Goal: Information Seeking & Learning: Check status

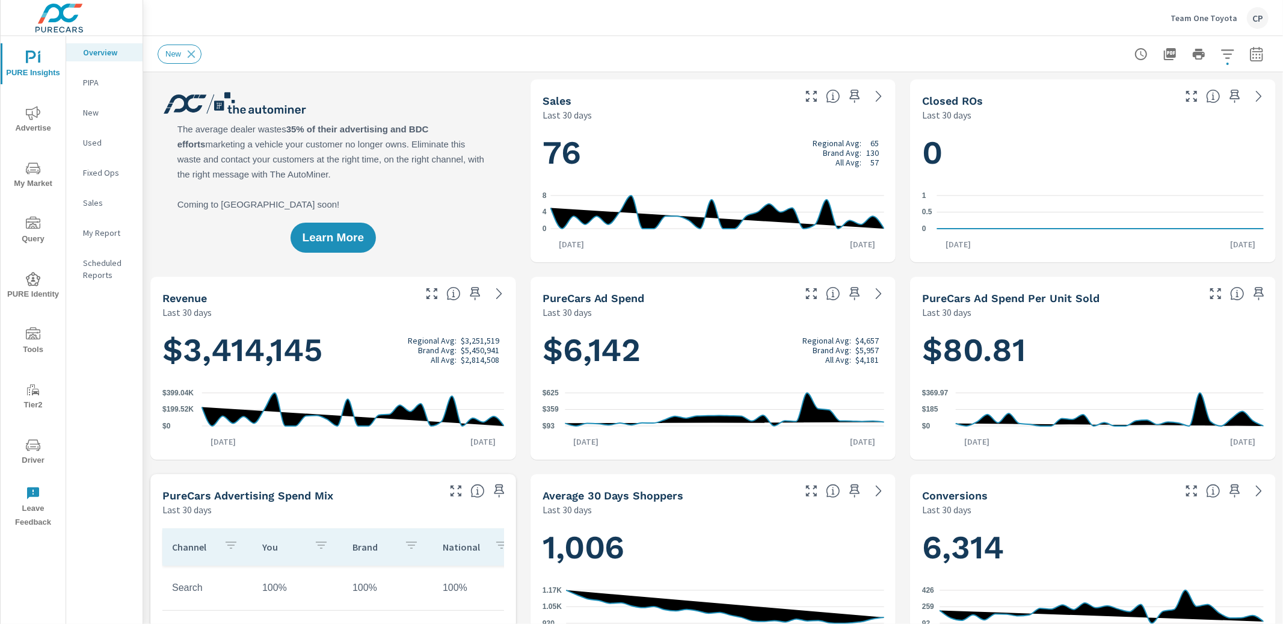
click at [443, 65] on div "New" at bounding box center [713, 53] width 1111 height 35
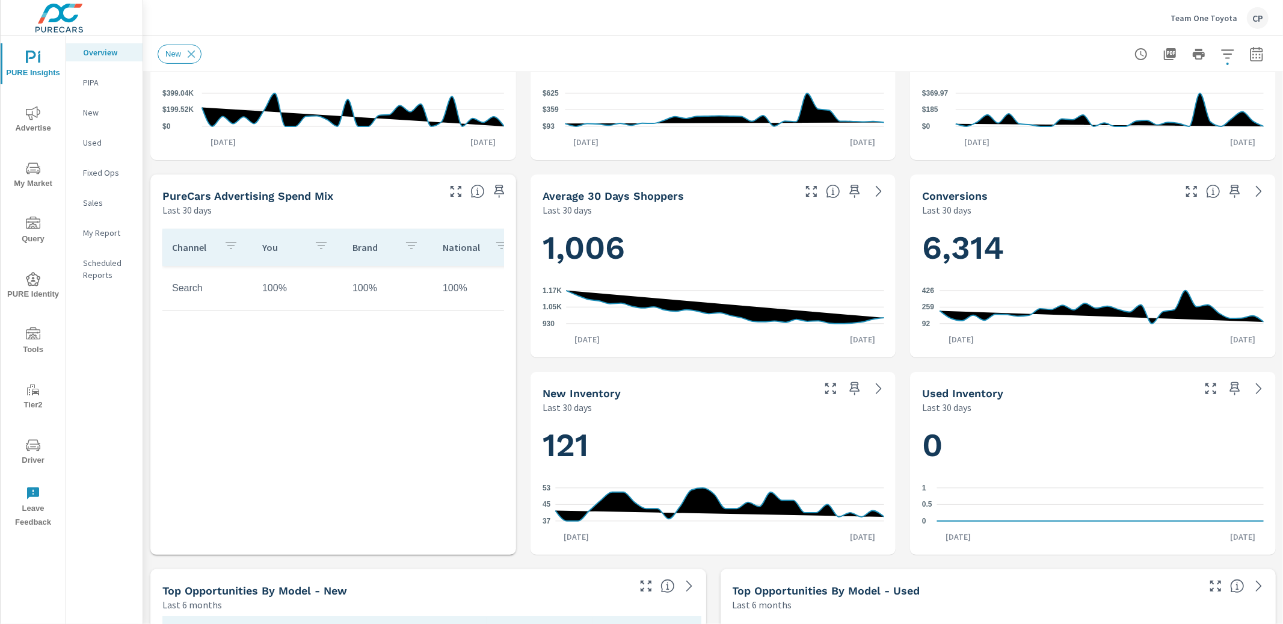
scroll to position [1, 0]
click at [97, 230] on p "My Report" at bounding box center [108, 233] width 50 height 12
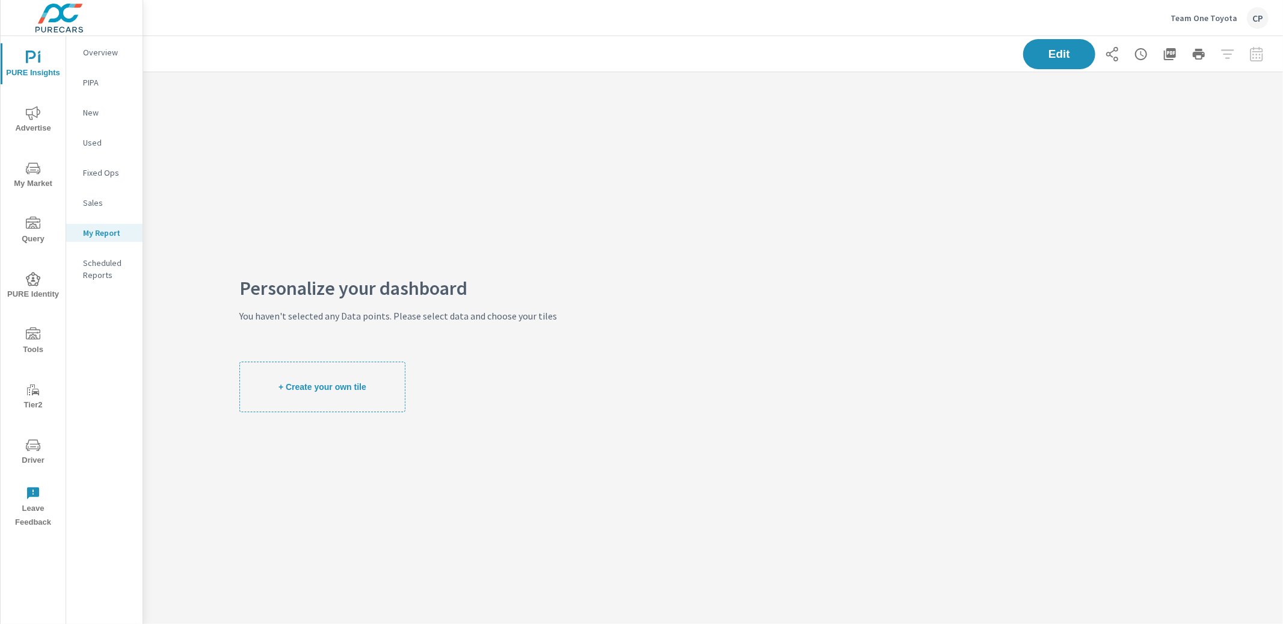
click at [51, 73] on span "PURE Insights" at bounding box center [33, 65] width 58 height 29
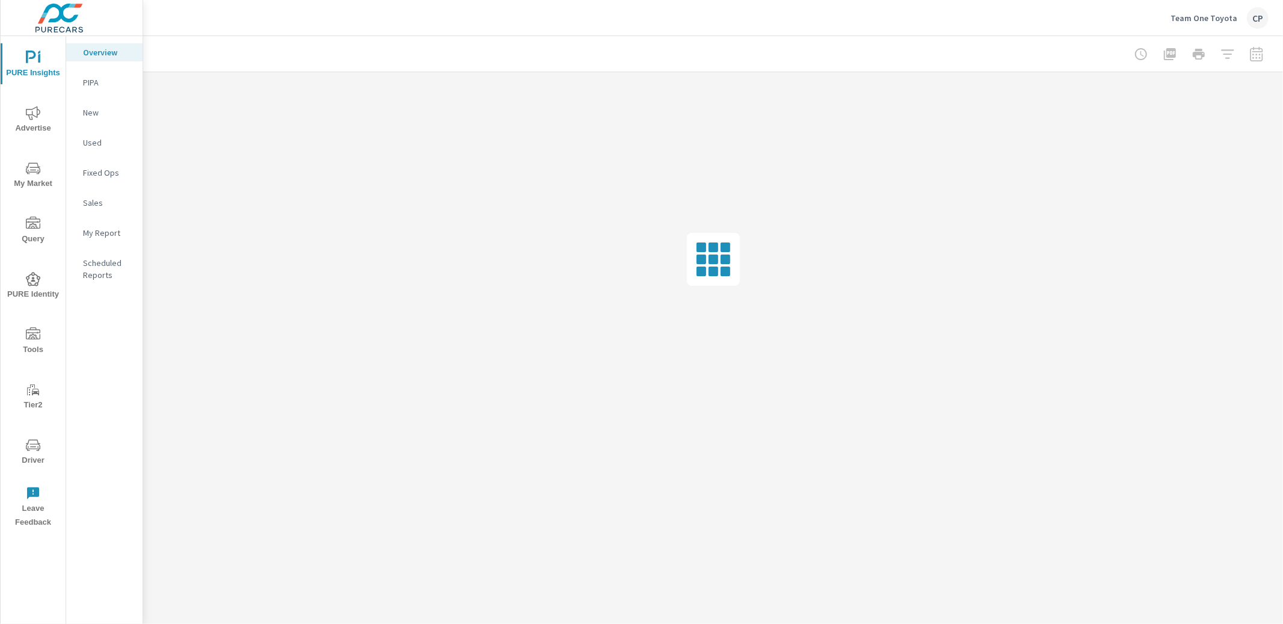
click at [41, 116] on span "Advertise" at bounding box center [33, 120] width 58 height 29
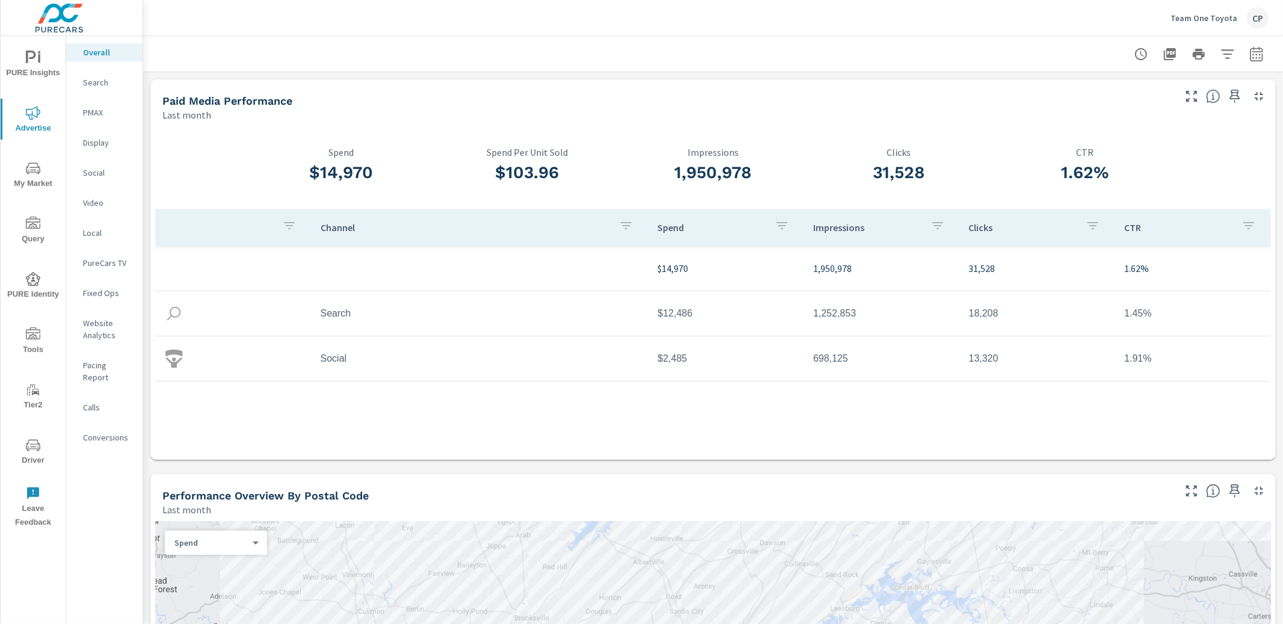
click at [109, 90] on div "Search" at bounding box center [104, 82] width 76 height 18
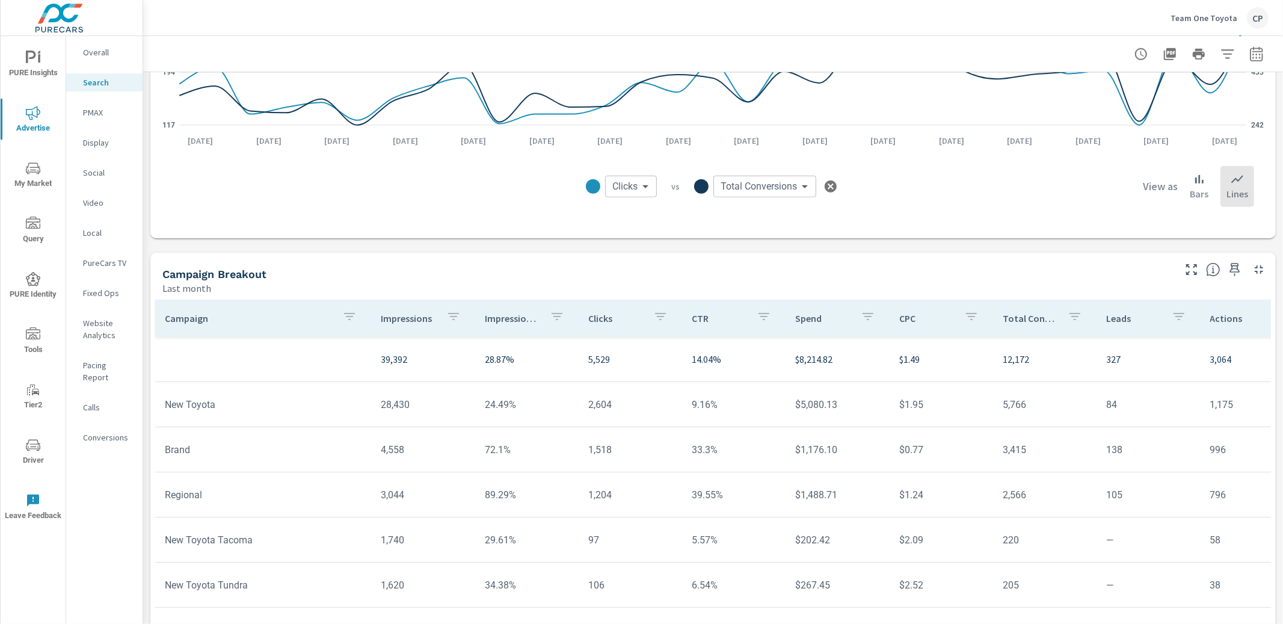
scroll to position [730, 0]
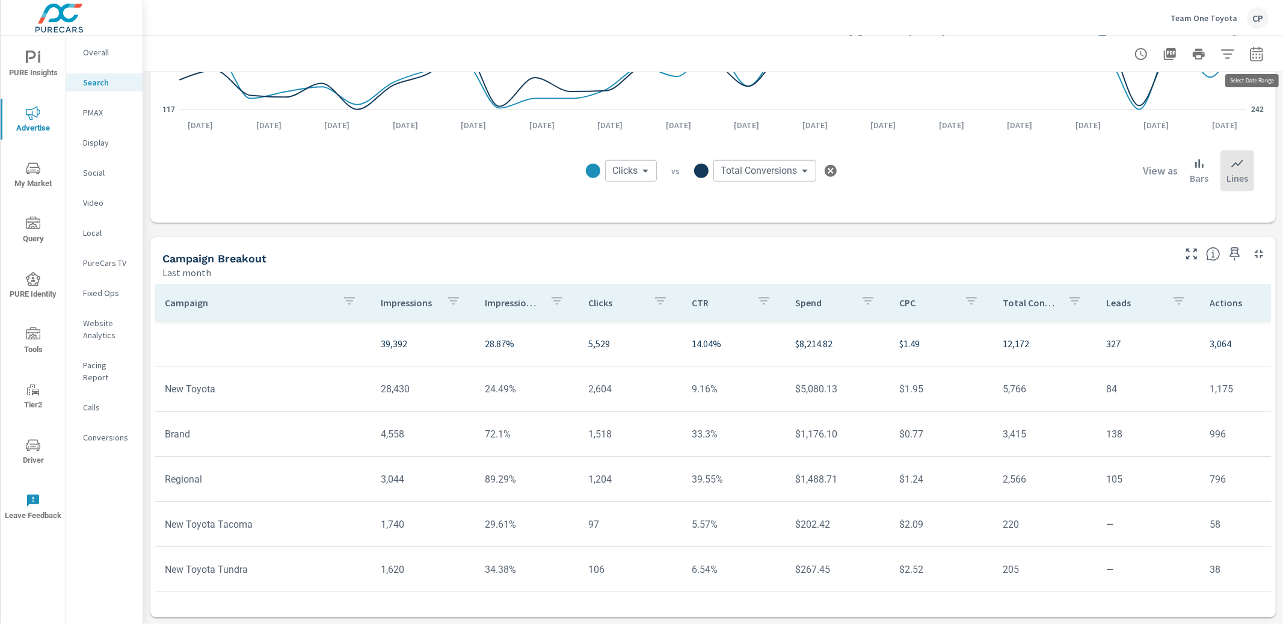
click at [1258, 55] on icon "button" at bounding box center [1256, 54] width 14 height 14
select select "Last month"
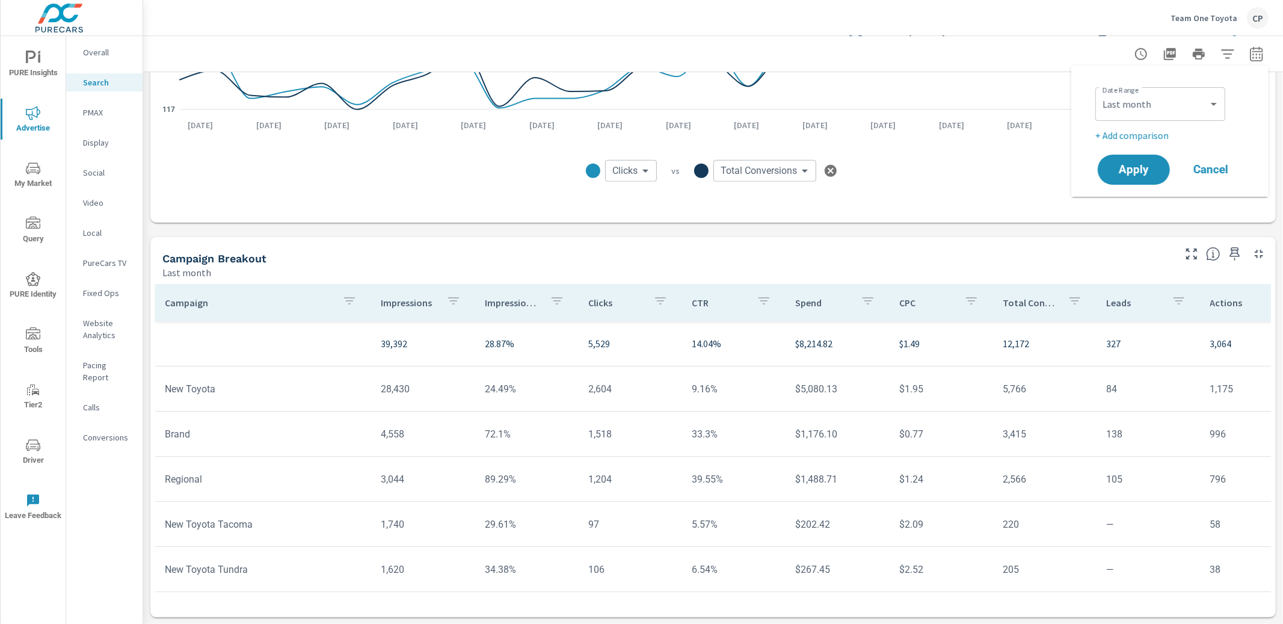
click at [1163, 137] on p "+ Add comparison" at bounding box center [1172, 135] width 154 height 14
select select "Previous period"
click at [1132, 203] on span "Apply" at bounding box center [1133, 203] width 49 height 11
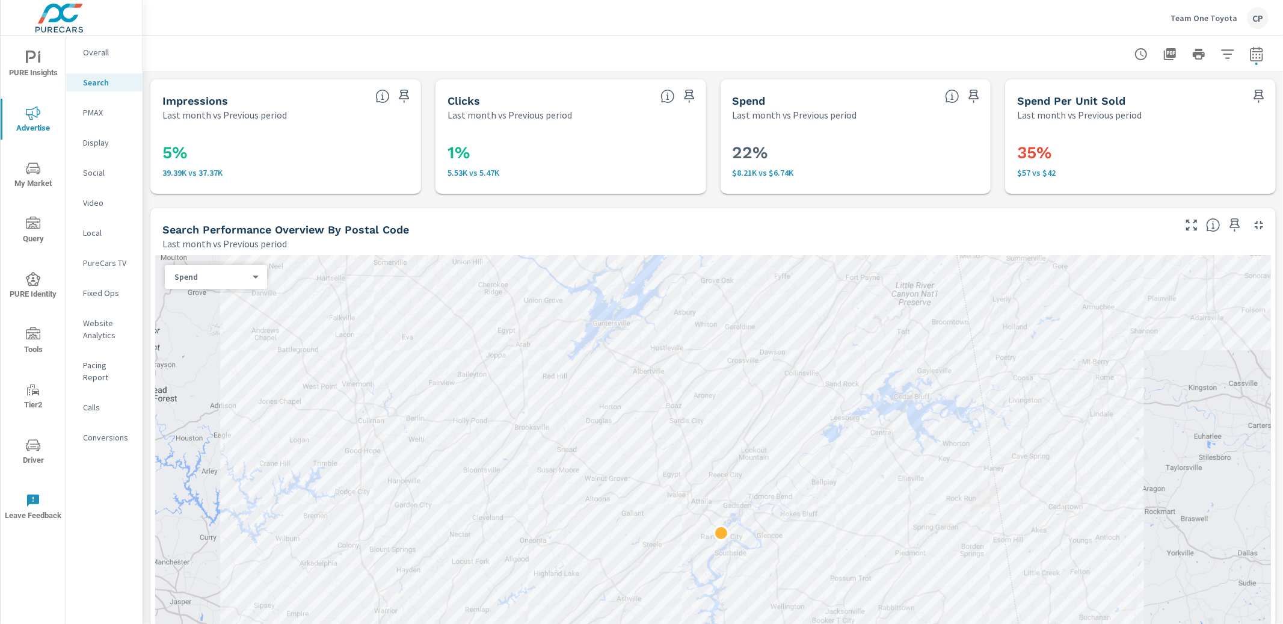
click at [352, 37] on div at bounding box center [713, 53] width 1111 height 35
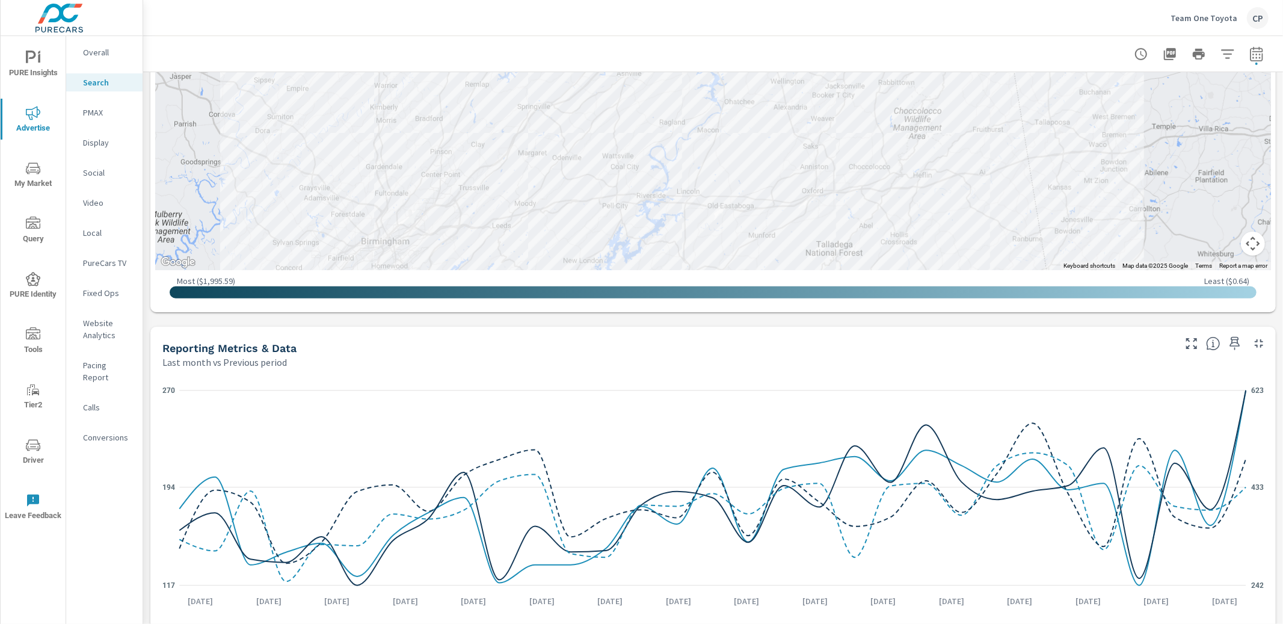
scroll to position [483, 0]
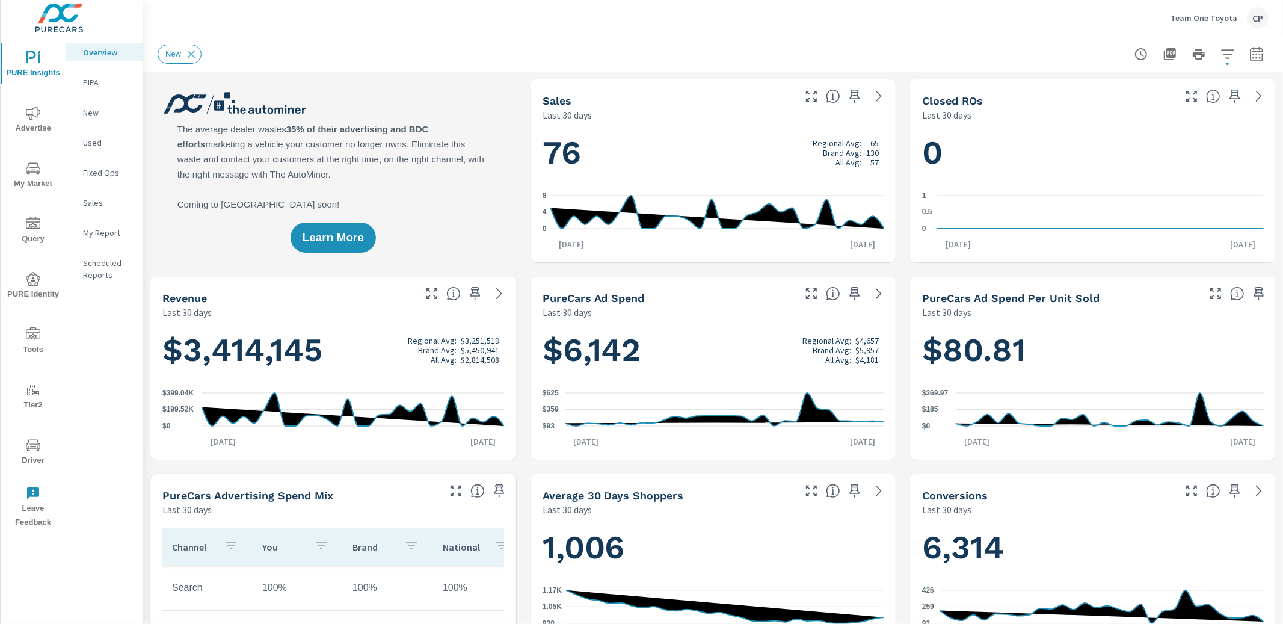
scroll to position [1, 0]
click at [23, 158] on button "My Market" at bounding box center [33, 174] width 65 height 41
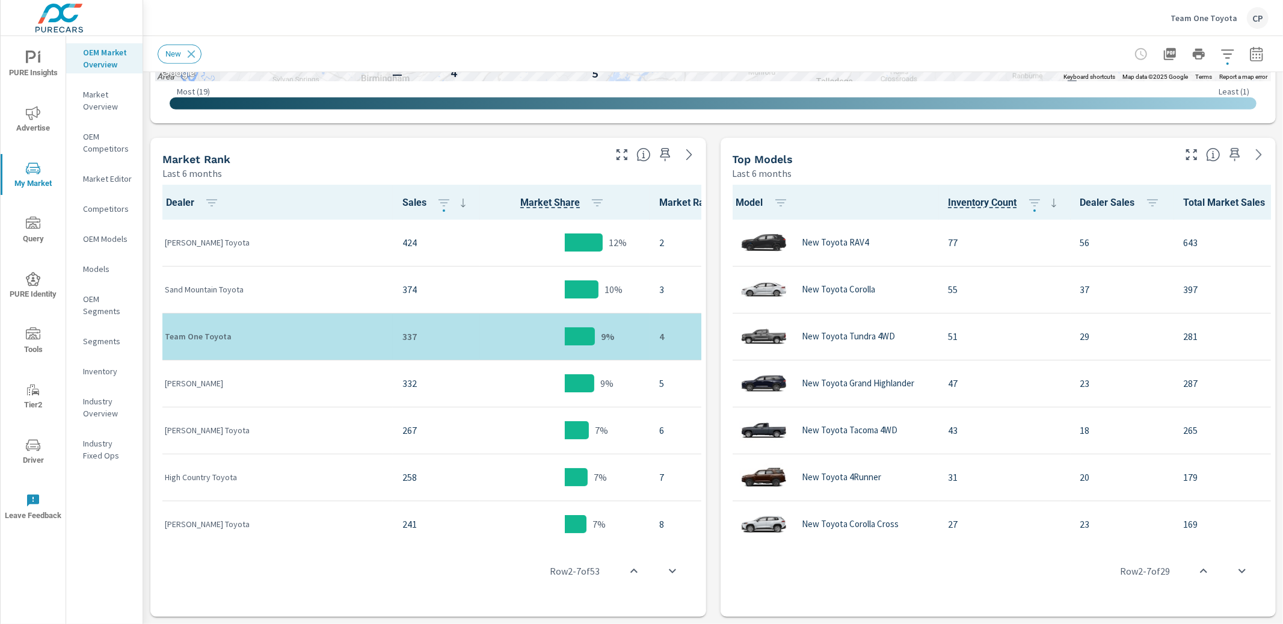
scroll to position [536, 0]
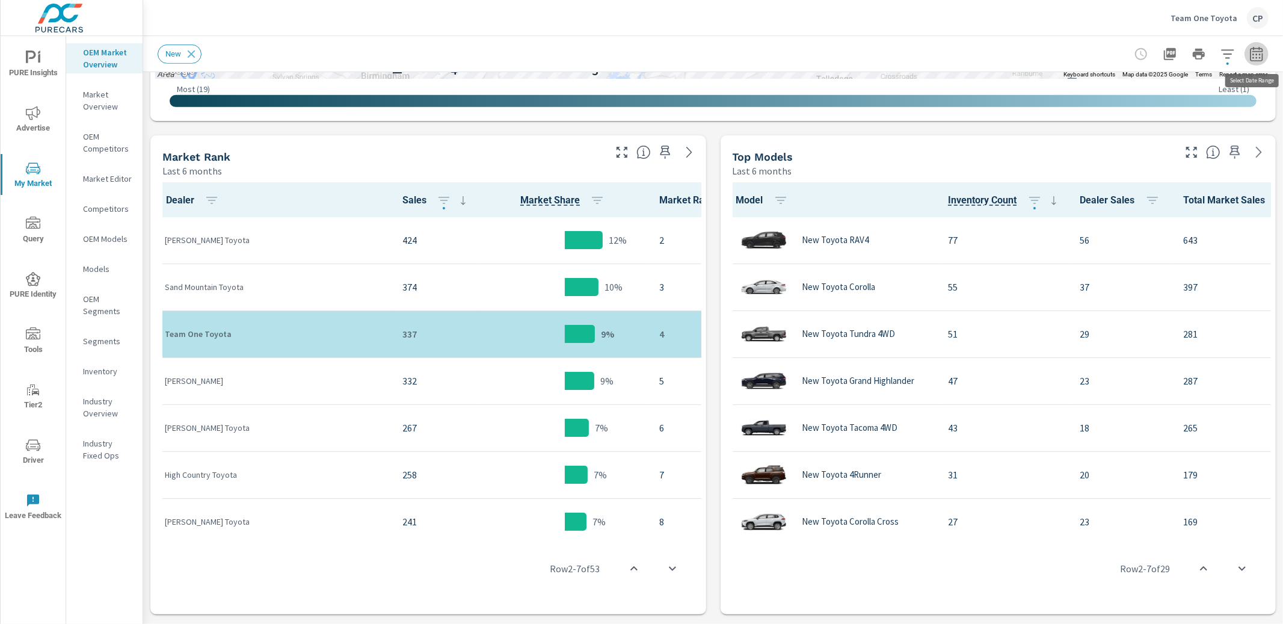
click at [1257, 53] on icon "button" at bounding box center [1256, 54] width 14 height 14
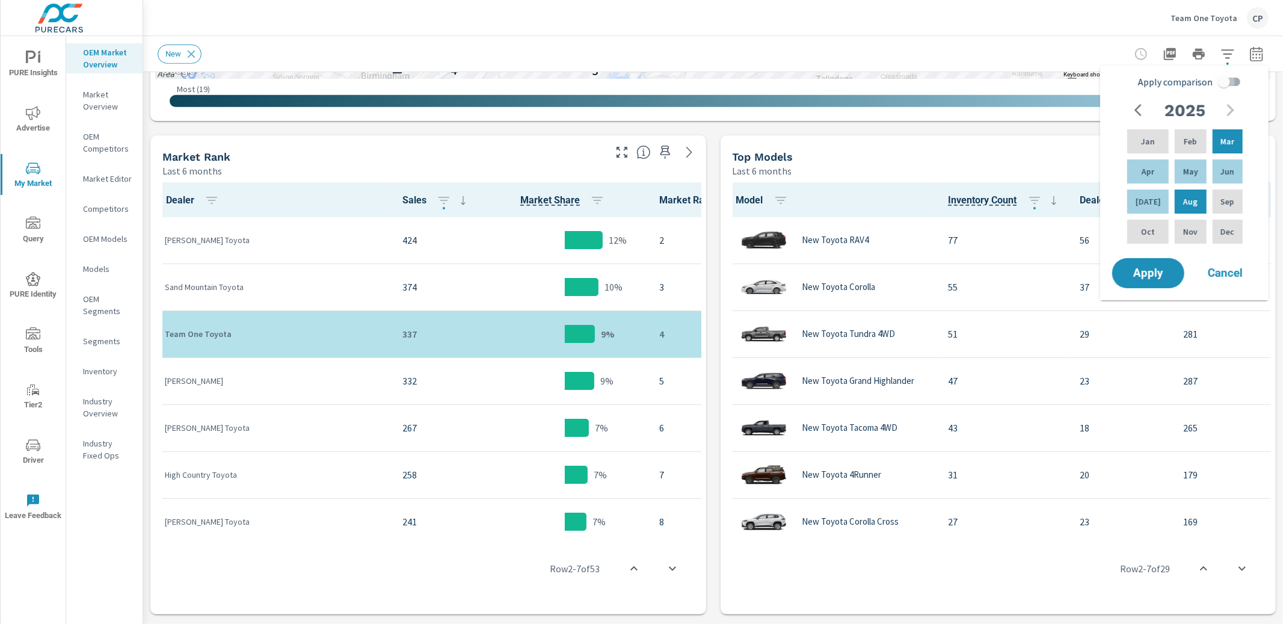
click at [1229, 79] on input "Apply comparison" at bounding box center [1223, 81] width 69 height 23
checkbox input "true"
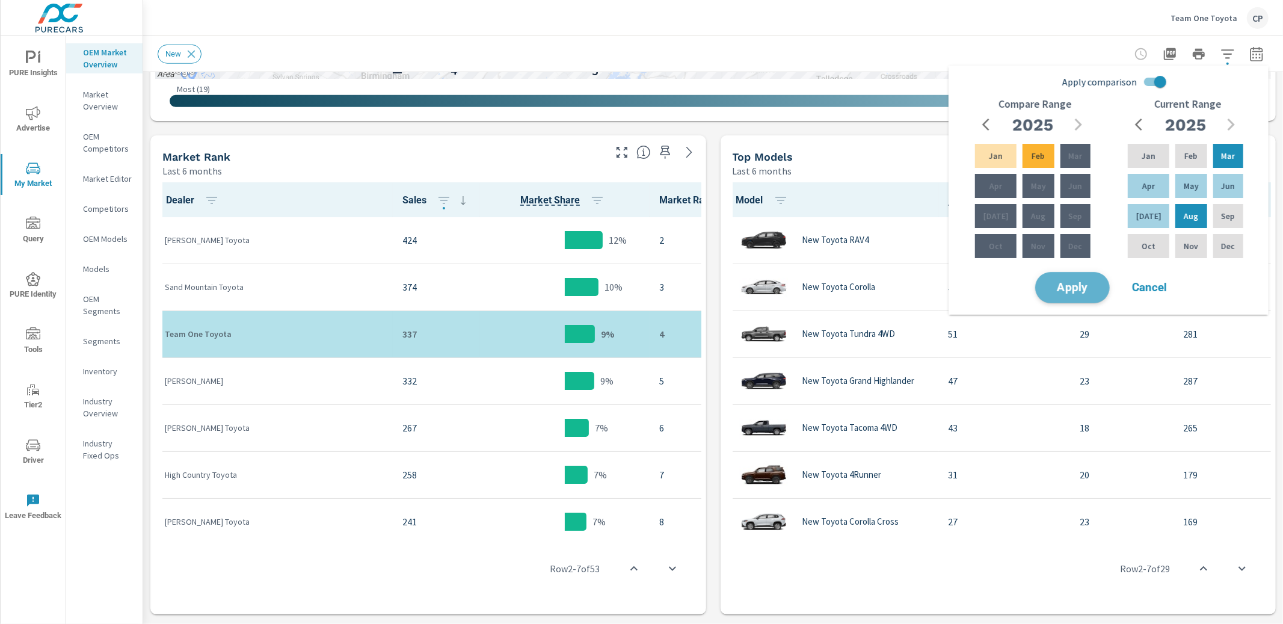
click at [1080, 285] on span "Apply" at bounding box center [1071, 287] width 49 height 11
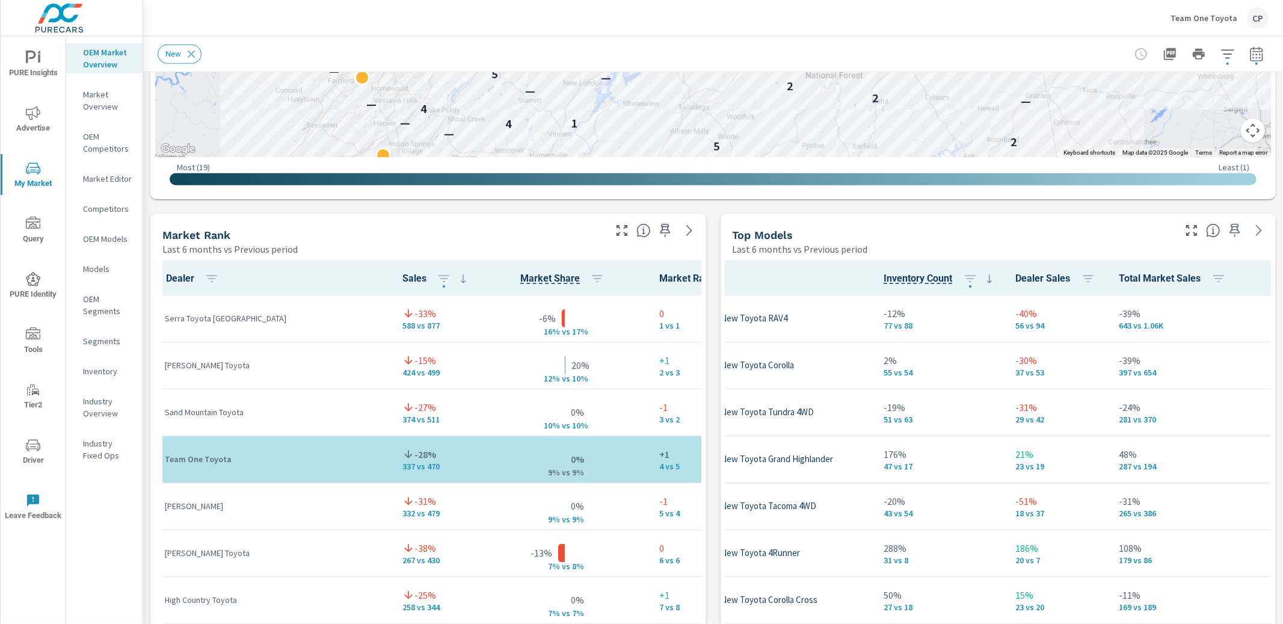
click at [1192, 233] on icon "button" at bounding box center [1191, 230] width 14 height 14
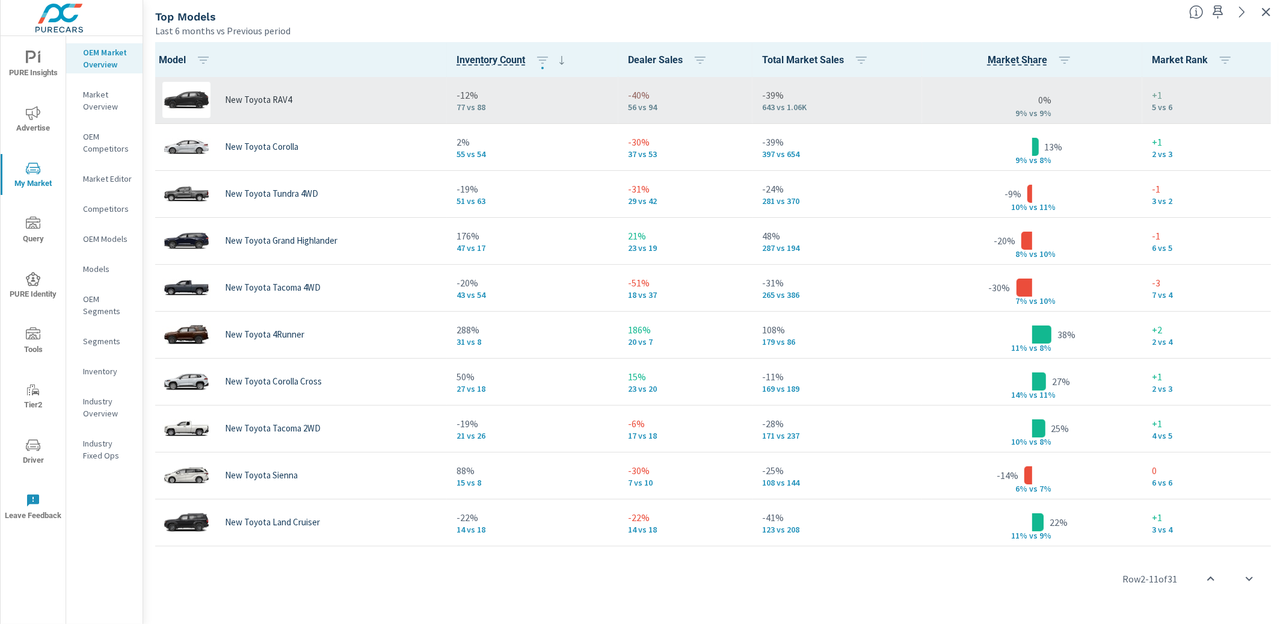
scroll to position [43, 0]
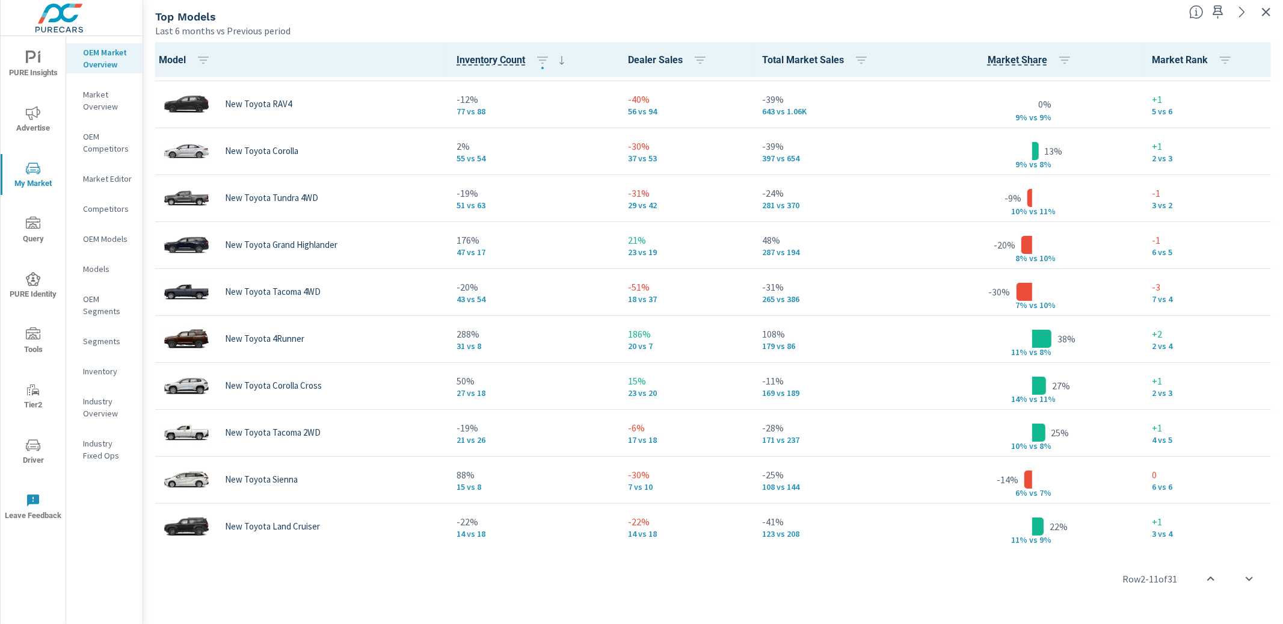
click at [1258, 14] on icon "button" at bounding box center [1265, 12] width 14 height 14
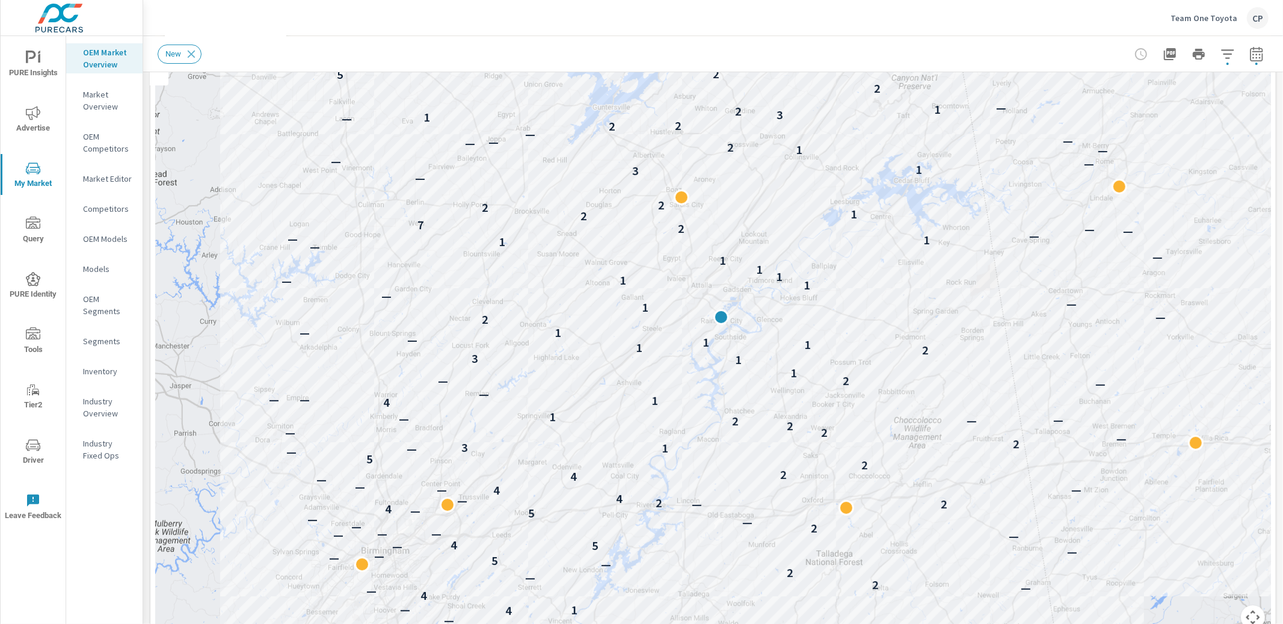
scroll to position [188, 0]
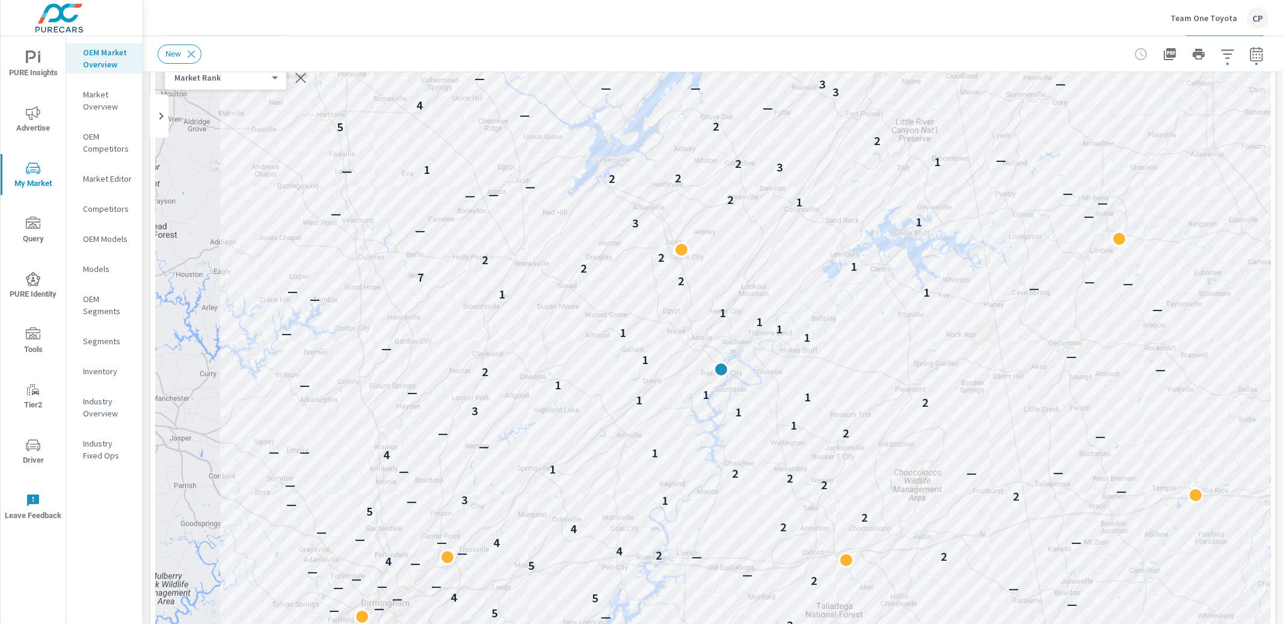
scroll to position [1, 0]
